Goal: Ask a question

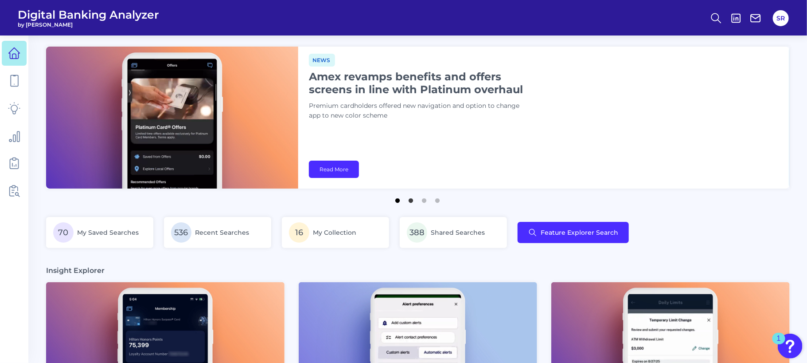
click at [397, 201] on button "1" at bounding box center [398, 198] width 9 height 9
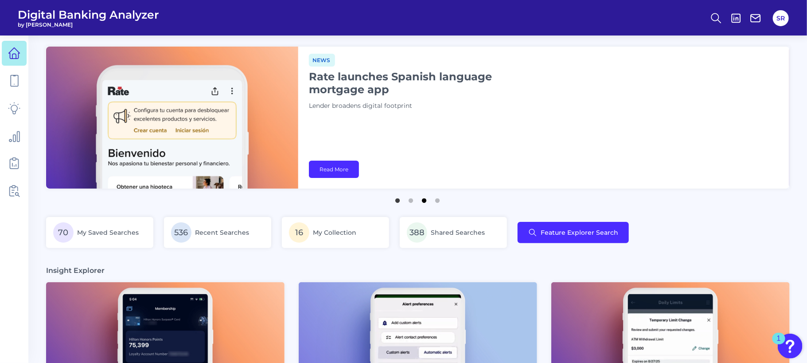
click at [424, 202] on button "3" at bounding box center [424, 198] width 9 height 9
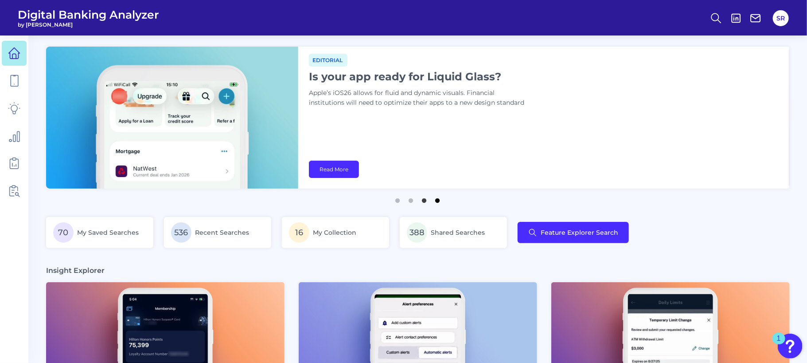
click at [438, 202] on button "4" at bounding box center [438, 198] width 9 height 9
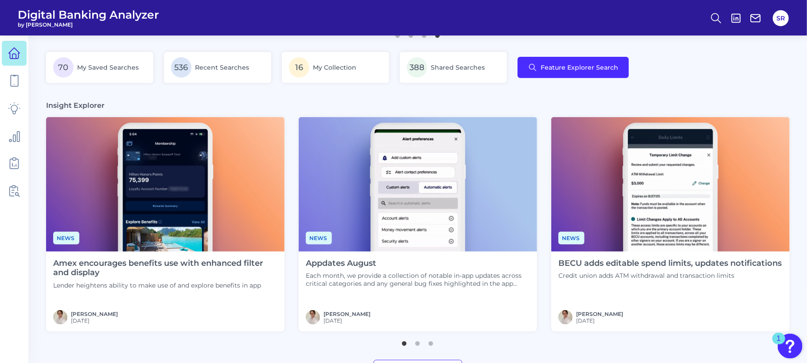
scroll to position [166, 0]
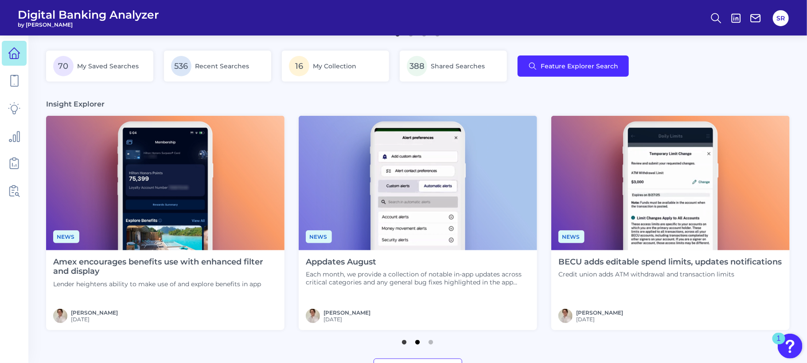
click at [420, 342] on button "2" at bounding box center [418, 339] width 9 height 9
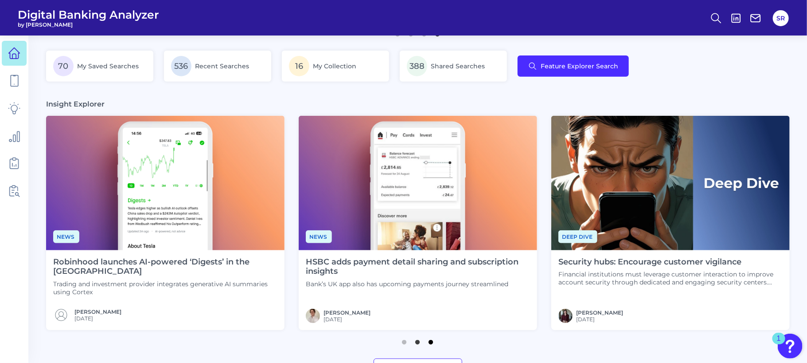
click at [434, 342] on button "3" at bounding box center [431, 339] width 9 height 9
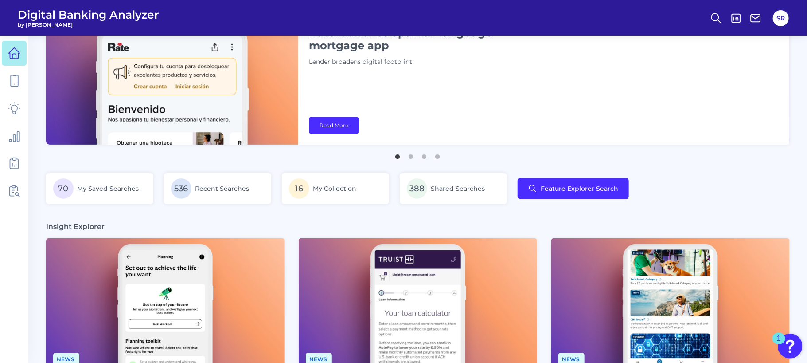
scroll to position [0, 0]
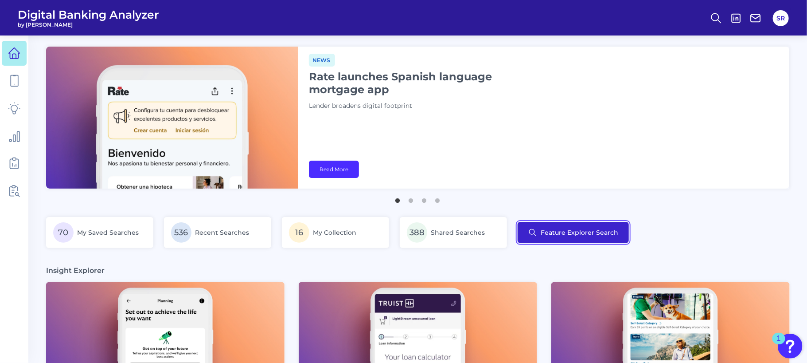
click at [563, 234] on button "Feature Explorer Search" at bounding box center [573, 232] width 111 height 21
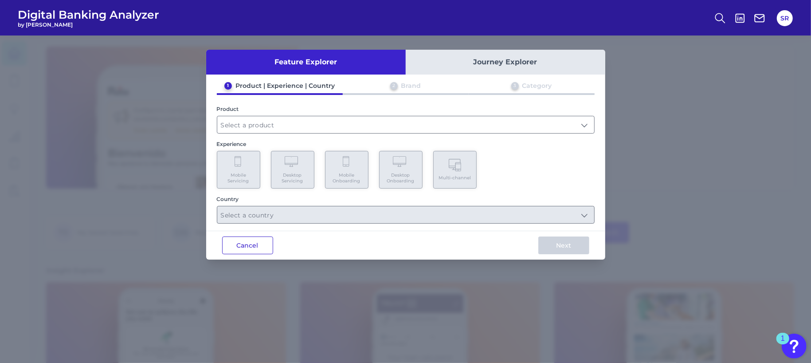
click at [236, 244] on button "Cancel" at bounding box center [247, 245] width 51 height 18
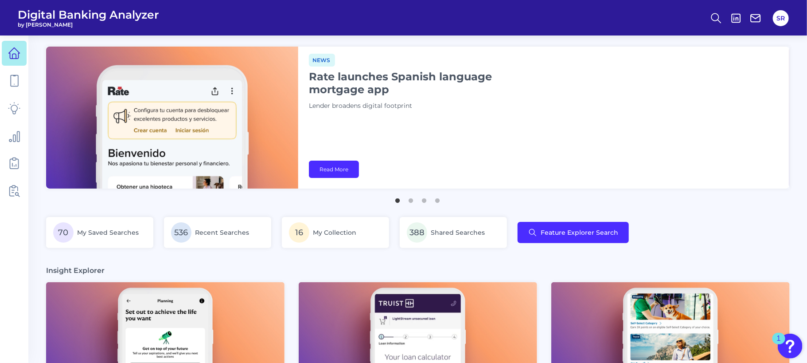
click at [787, 344] on img "Open Resource Center, 1 new notification" at bounding box center [790, 345] width 25 height 25
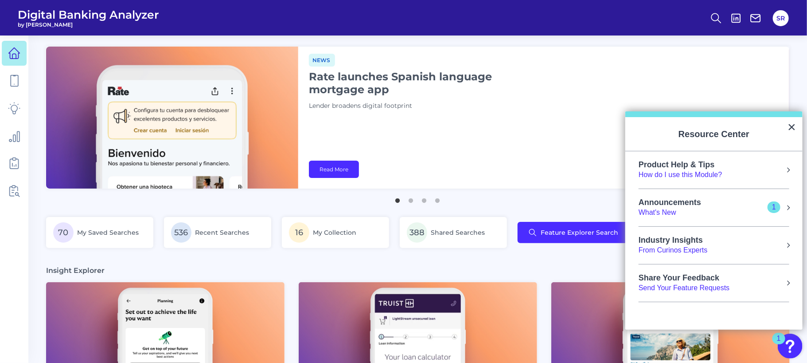
click at [746, 171] on div "Product Help & Tips How do I use this Module?" at bounding box center [714, 170] width 151 height 20
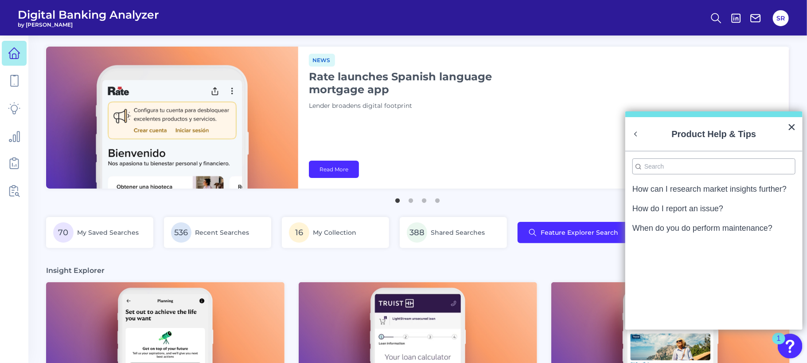
click at [638, 133] on button "Back to Resource Center Home" at bounding box center [636, 133] width 9 height 9
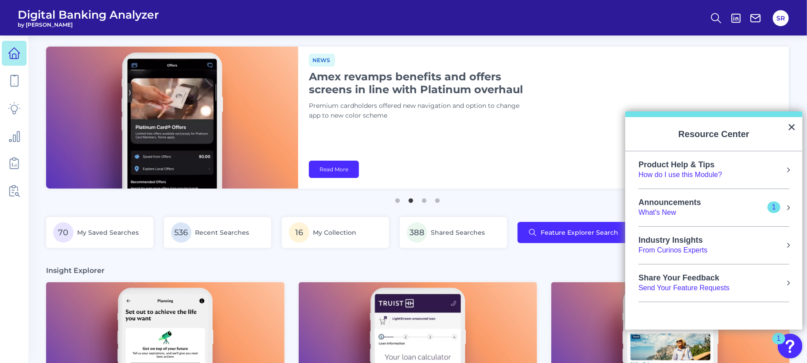
click at [725, 249] on div "Industry Insights From Curinos Experts" at bounding box center [714, 245] width 151 height 20
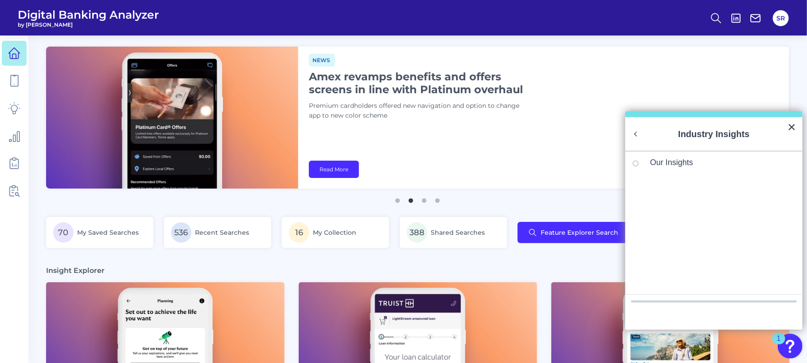
click at [637, 134] on button "Back to Resource Center Home" at bounding box center [636, 133] width 9 height 9
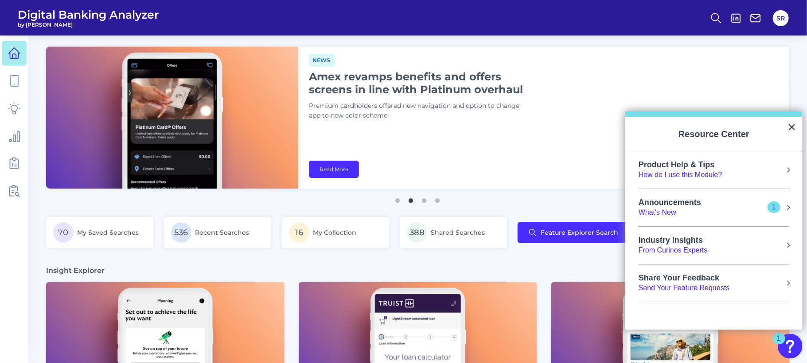
click at [692, 217] on li "Announcements What's New 1" at bounding box center [714, 208] width 151 height 38
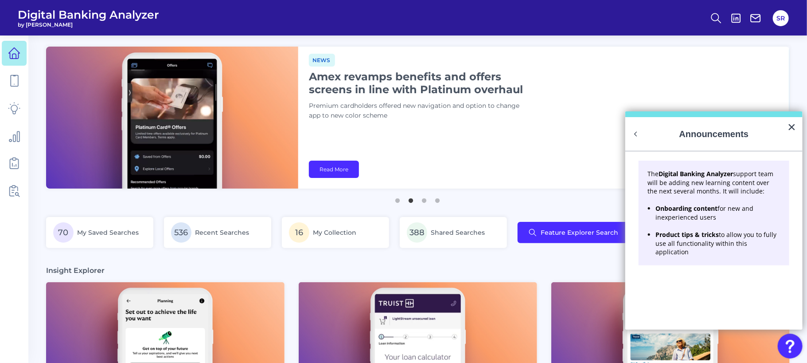
click at [636, 135] on button "Back to Resource Center Home" at bounding box center [636, 133] width 9 height 9
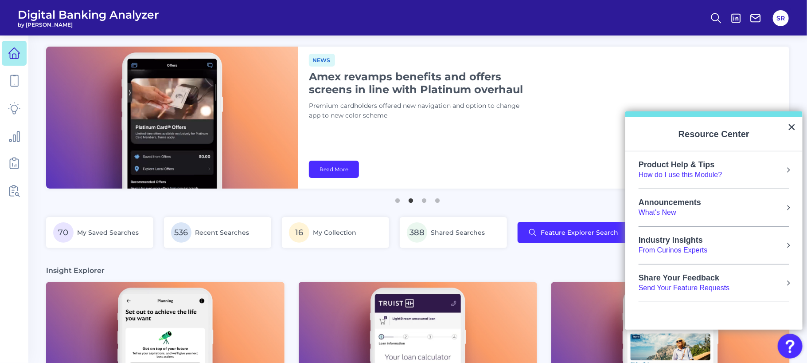
click at [790, 165] on button "Resource Center" at bounding box center [788, 169] width 9 height 9
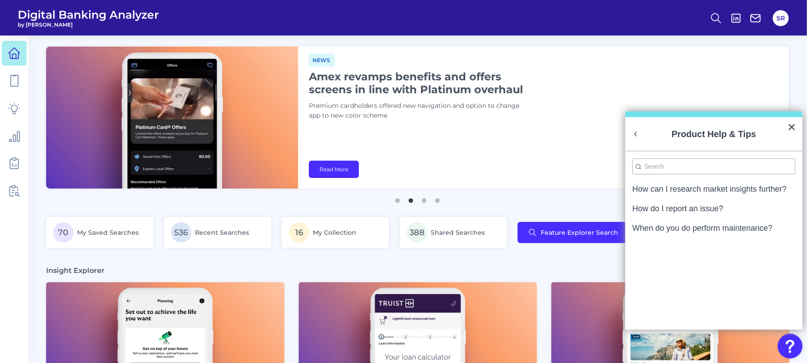
click at [711, 165] on input "Search" at bounding box center [714, 166] width 163 height 16
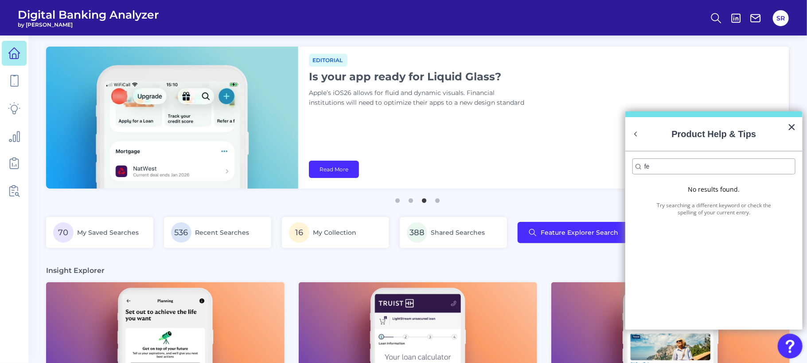
type input "f"
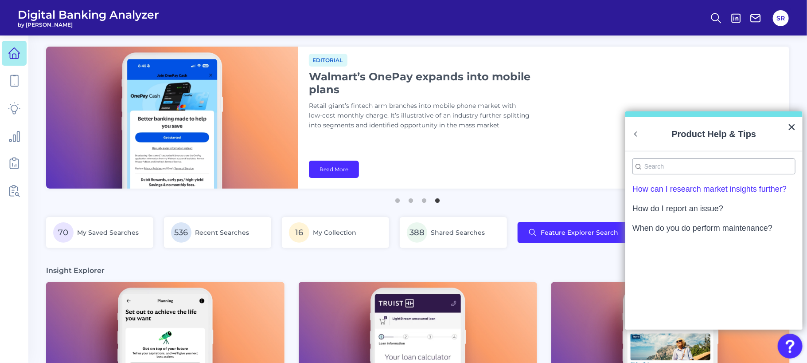
click at [689, 188] on div "How can I research market insights further?" at bounding box center [710, 189] width 154 height 8
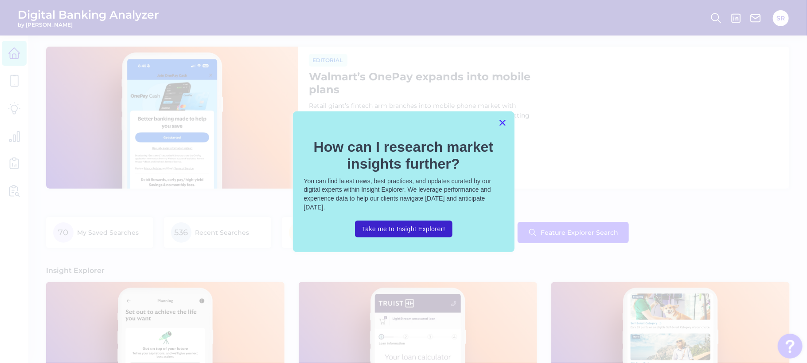
click at [505, 120] on button "×" at bounding box center [503, 122] width 8 height 14
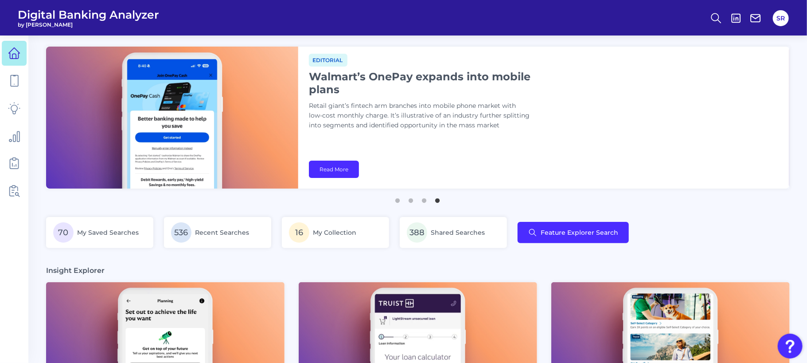
click at [794, 350] on img "Open Resource Center" at bounding box center [790, 345] width 25 height 25
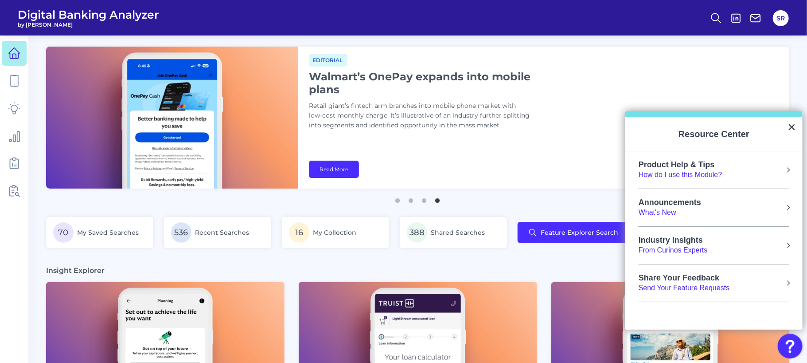
click at [790, 206] on button "Resource Center" at bounding box center [788, 207] width 9 height 9
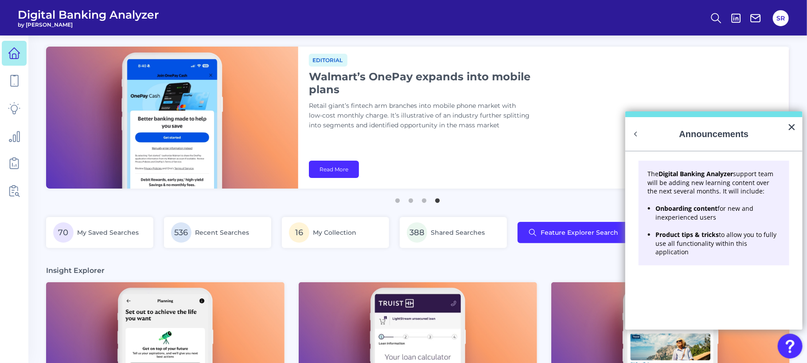
click at [636, 129] on button "Back to Resource Center Home" at bounding box center [636, 133] width 9 height 9
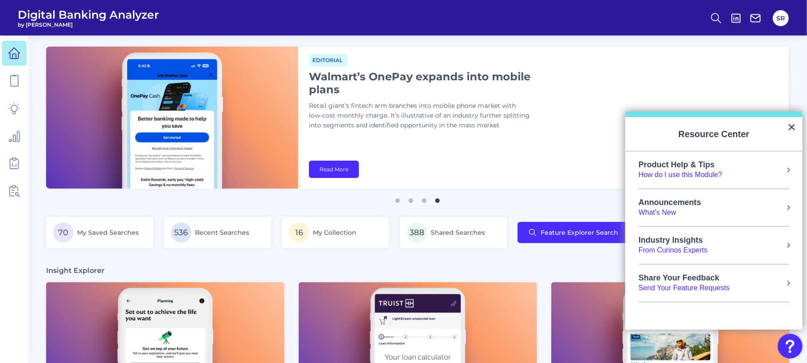
click at [685, 165] on div "Product Help & Tips" at bounding box center [681, 165] width 84 height 10
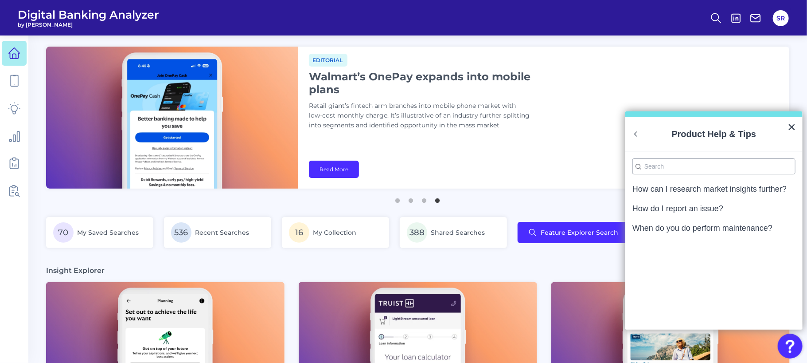
click at [636, 132] on button "Back to Resource Center Home" at bounding box center [636, 133] width 9 height 9
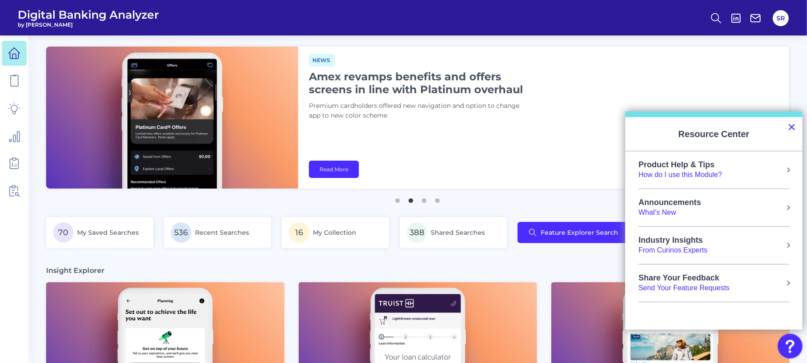
click at [794, 124] on button "×" at bounding box center [792, 127] width 8 height 14
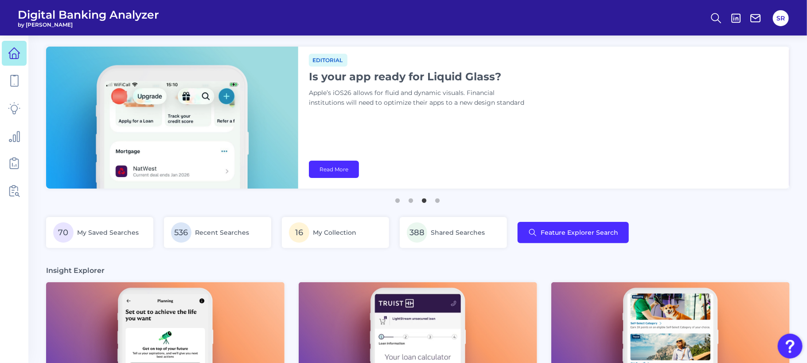
click at [783, 344] on img "Open Resource Center" at bounding box center [790, 345] width 25 height 25
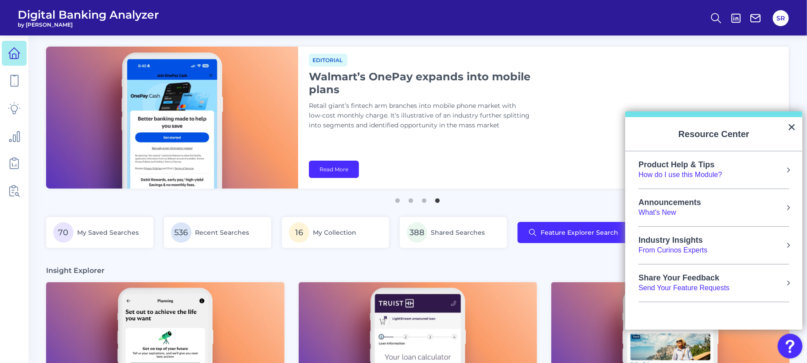
click at [712, 171] on div "How do I use this Module?" at bounding box center [681, 175] width 84 height 10
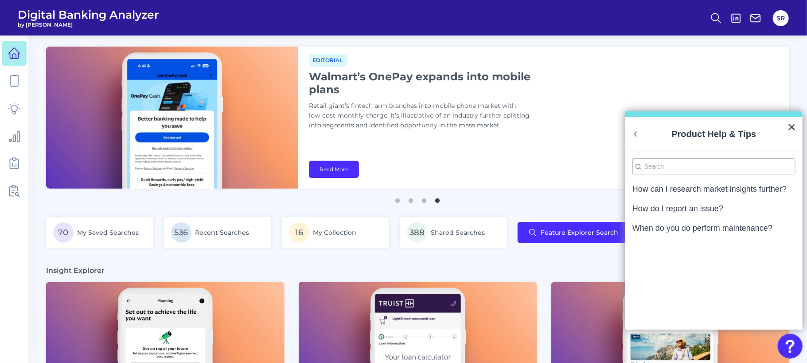
click at [637, 136] on button "Back to Resource Center Home" at bounding box center [636, 133] width 9 height 9
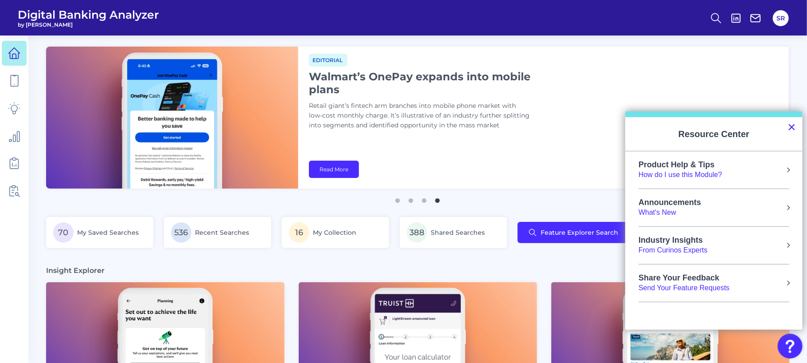
click at [792, 125] on button "×" at bounding box center [792, 127] width 8 height 14
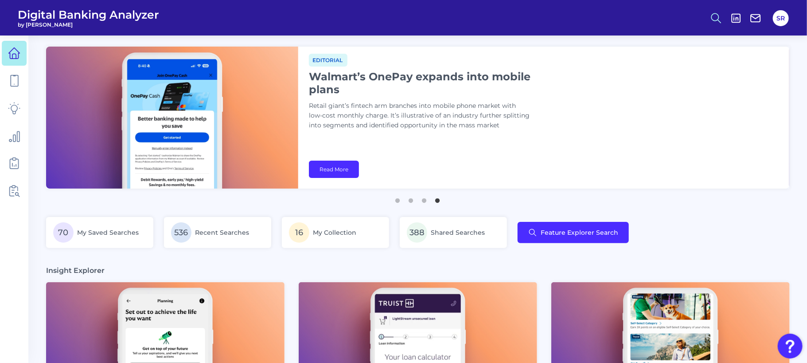
click at [719, 21] on line at bounding box center [719, 21] width 3 height 3
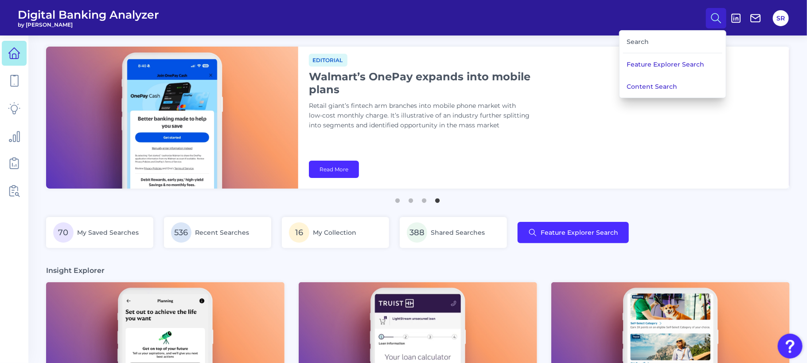
click at [719, 21] on line at bounding box center [719, 21] width 3 height 3
